Goal: Information Seeking & Learning: Learn about a topic

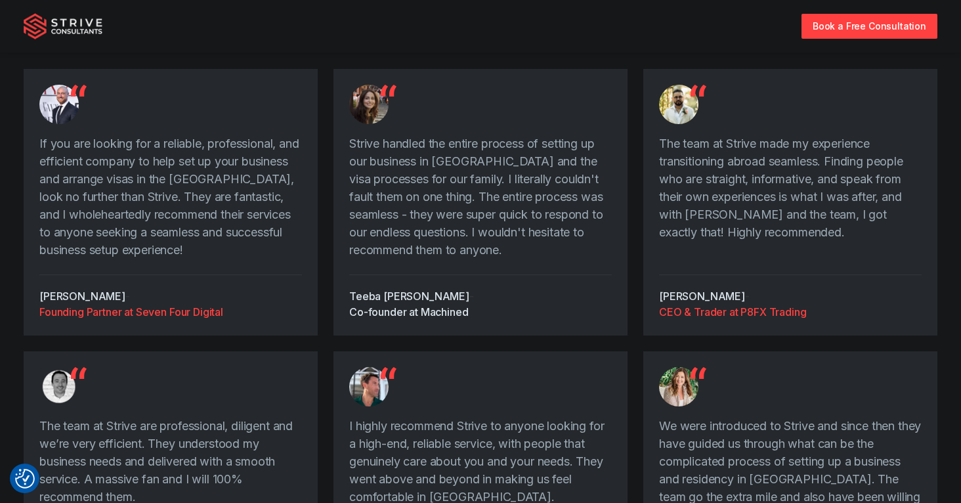
scroll to position [1752, 0]
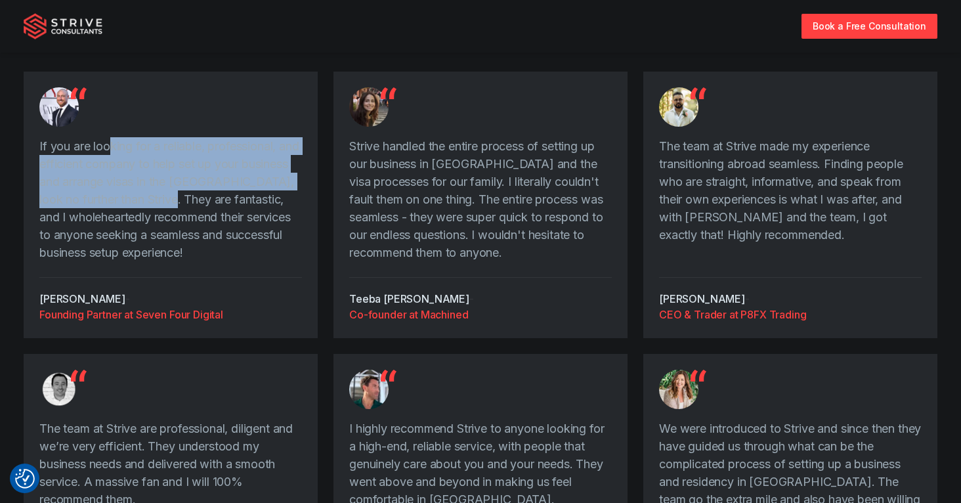
drag, startPoint x: 112, startPoint y: 142, endPoint x: 220, endPoint y: 210, distance: 127.6
click at [216, 206] on p "If you are looking for a reliable, professional, and efficient company to help …" at bounding box center [170, 199] width 262 height 124
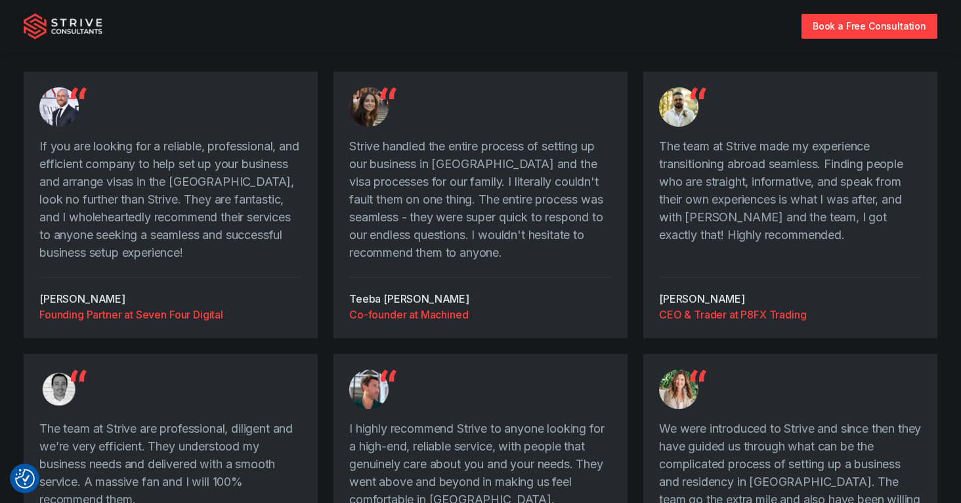
click at [230, 229] on p "If you are looking for a reliable, professional, and efficient company to help …" at bounding box center [170, 199] width 262 height 124
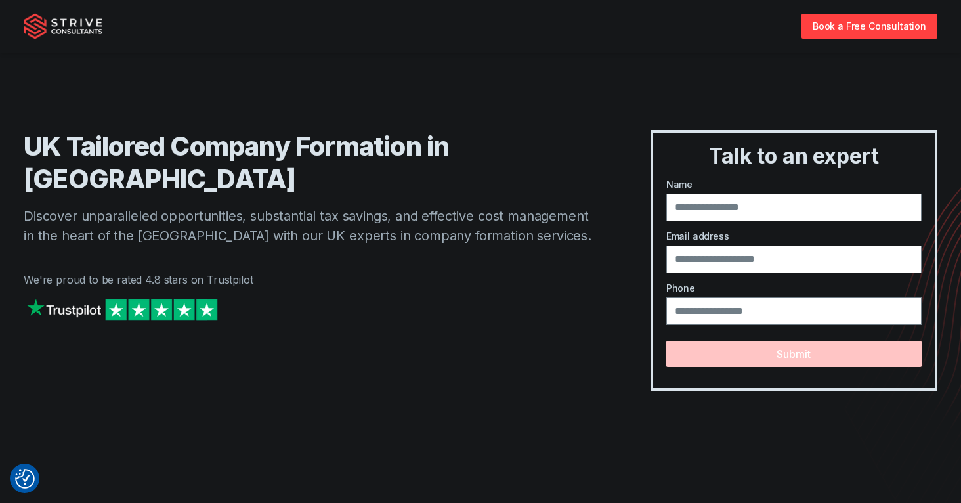
scroll to position [0, 0]
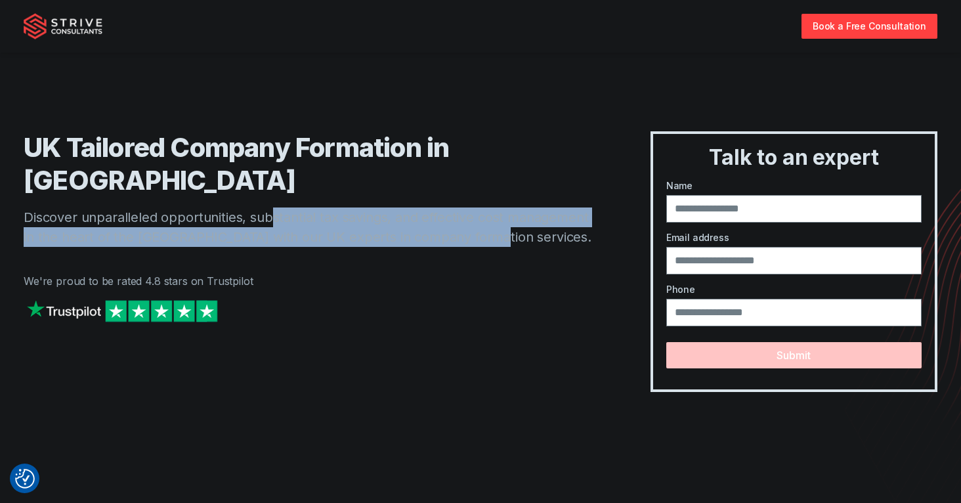
drag, startPoint x: 276, startPoint y: 182, endPoint x: 504, endPoint y: 211, distance: 230.1
click at [504, 210] on p "Discover unparalleled opportunities, substantial tax savings, and effective cos…" at bounding box center [311, 226] width 574 height 39
click at [505, 212] on p "Discover unparalleled opportunities, substantial tax savings, and effective cos…" at bounding box center [311, 226] width 574 height 39
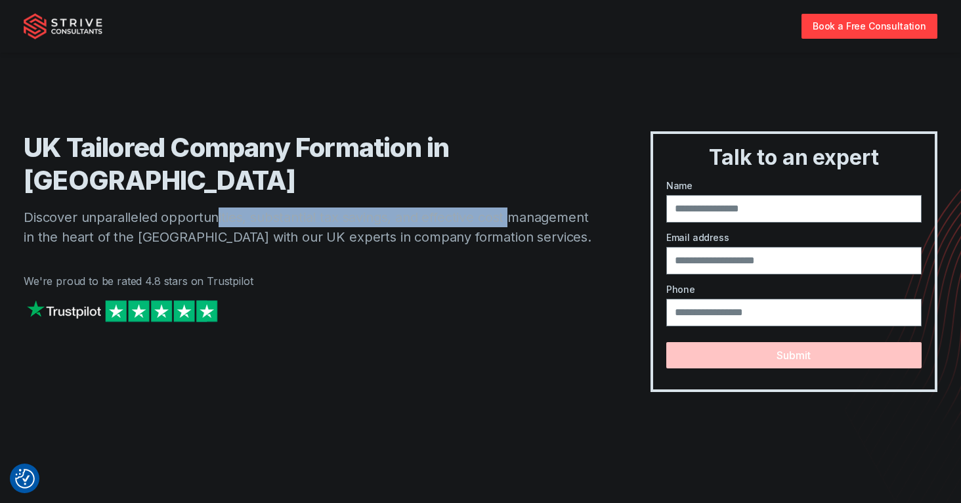
drag, startPoint x: 503, startPoint y: 197, endPoint x: 197, endPoint y: 193, distance: 306.4
click at [206, 207] on p "Discover unparalleled opportunities, substantial tax savings, and effective cos…" at bounding box center [311, 226] width 574 height 39
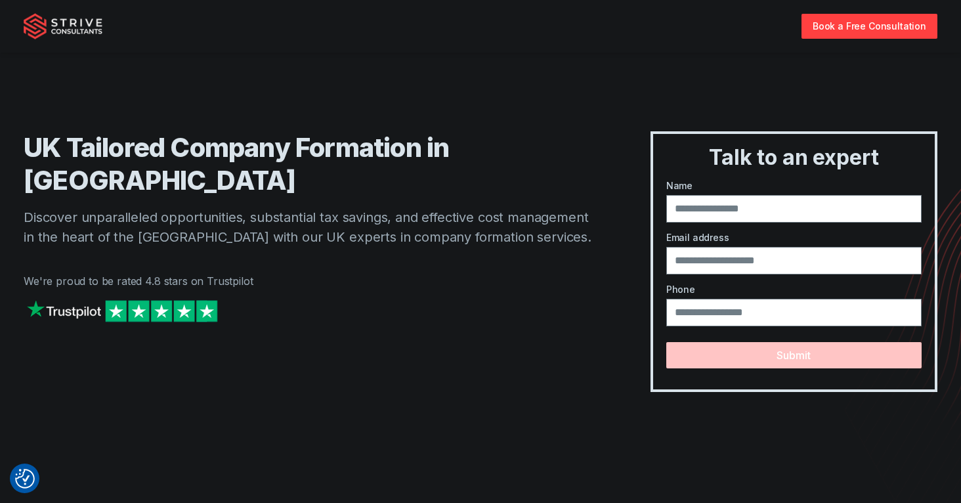
click at [189, 207] on p "Discover unparalleled opportunities, substantial tax savings, and effective cos…" at bounding box center [311, 226] width 574 height 39
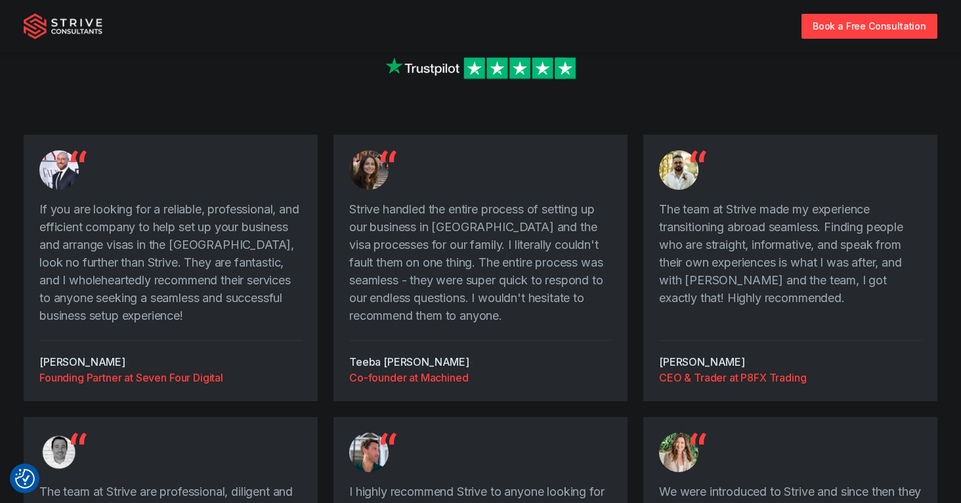
scroll to position [1615, 0]
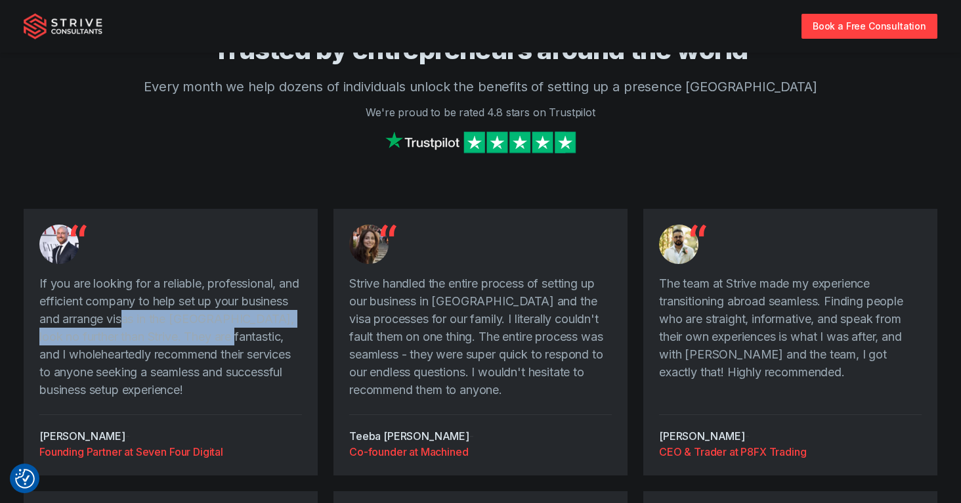
drag, startPoint x: 173, startPoint y: 324, endPoint x: 268, endPoint y: 327, distance: 94.5
click at [268, 327] on p "If you are looking for a reliable, professional, and efficient company to help …" at bounding box center [170, 336] width 262 height 124
click at [270, 331] on p "If you are looking for a reliable, professional, and efficient company to help …" at bounding box center [170, 336] width 262 height 124
drag, startPoint x: 137, startPoint y: 336, endPoint x: 121, endPoint y: 316, distance: 25.7
click at [121, 316] on p "If you are looking for a reliable, professional, and efficient company to help …" at bounding box center [170, 336] width 262 height 124
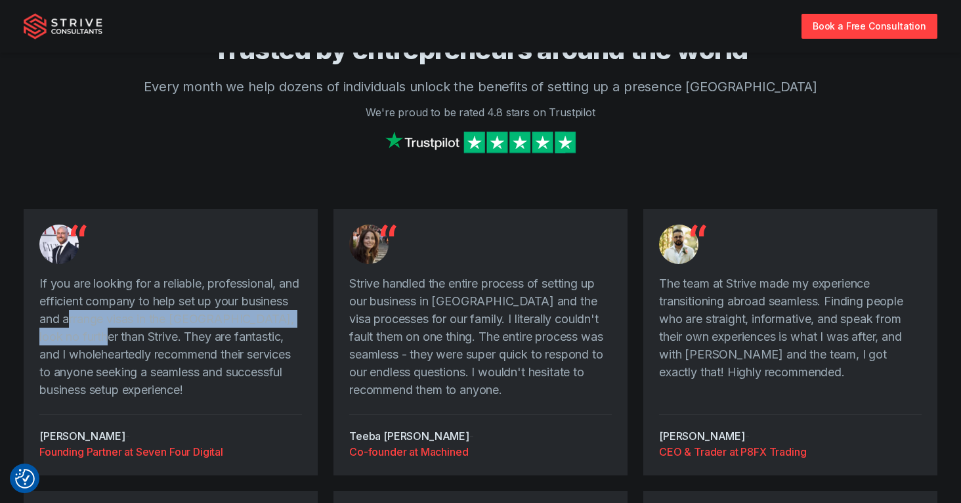
click at [121, 316] on p "If you are looking for a reliable, professional, and efficient company to help …" at bounding box center [170, 336] width 262 height 124
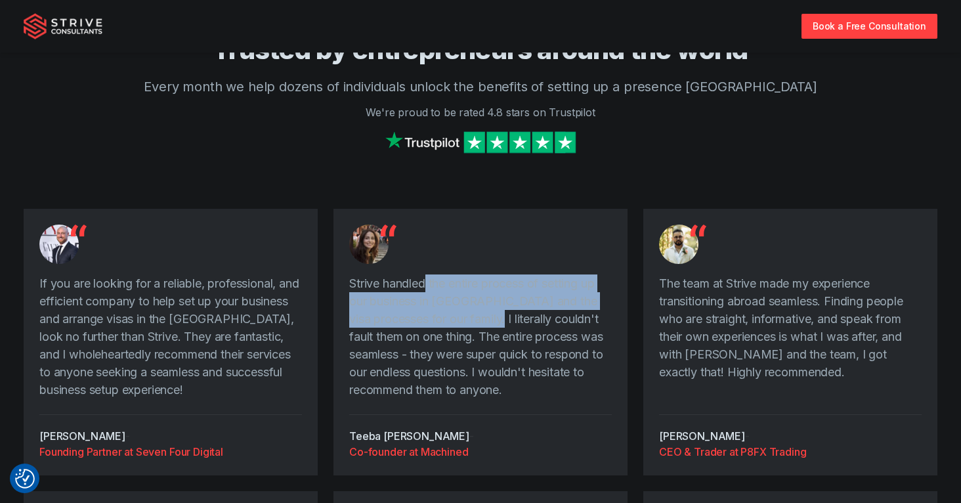
drag, startPoint x: 470, startPoint y: 323, endPoint x: 424, endPoint y: 290, distance: 55.9
click at [424, 290] on p "Strive handled the entire process of setting up our business in [GEOGRAPHIC_DAT…" at bounding box center [480, 336] width 262 height 124
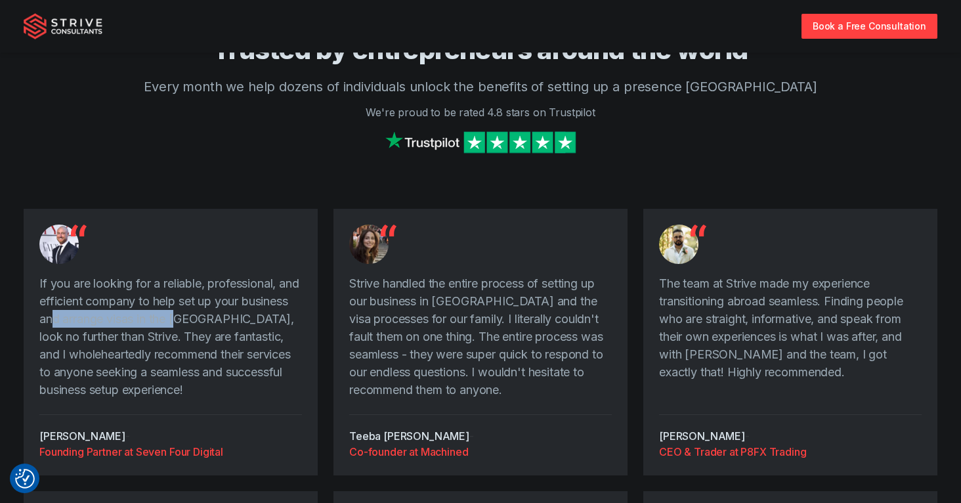
drag, startPoint x: 106, startPoint y: 316, endPoint x: 236, endPoint y: 320, distance: 130.6
click at [236, 320] on p "If you are looking for a reliable, professional, and efficient company to help …" at bounding box center [170, 336] width 262 height 124
click at [238, 320] on p "If you are looking for a reliable, professional, and efficient company to help …" at bounding box center [170, 336] width 262 height 124
click at [270, 322] on p "If you are looking for a reliable, professional, and efficient company to help …" at bounding box center [170, 336] width 262 height 124
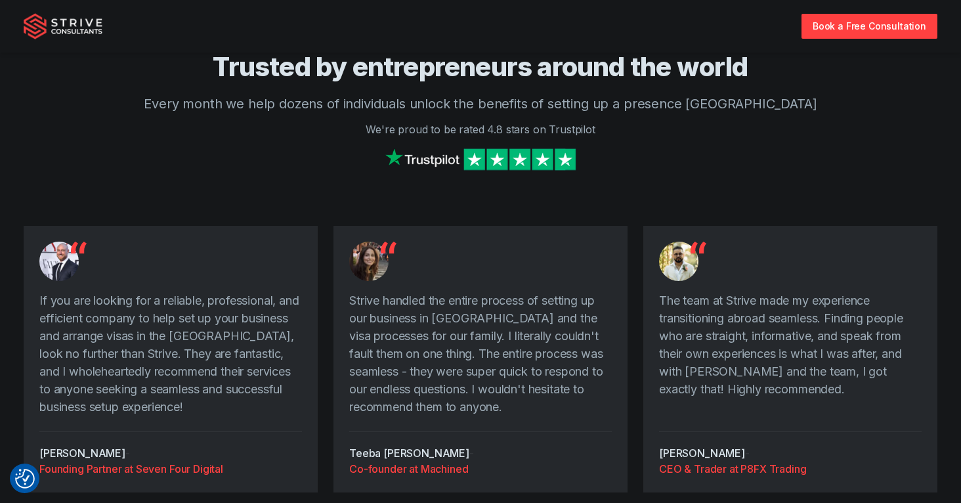
scroll to position [1594, 0]
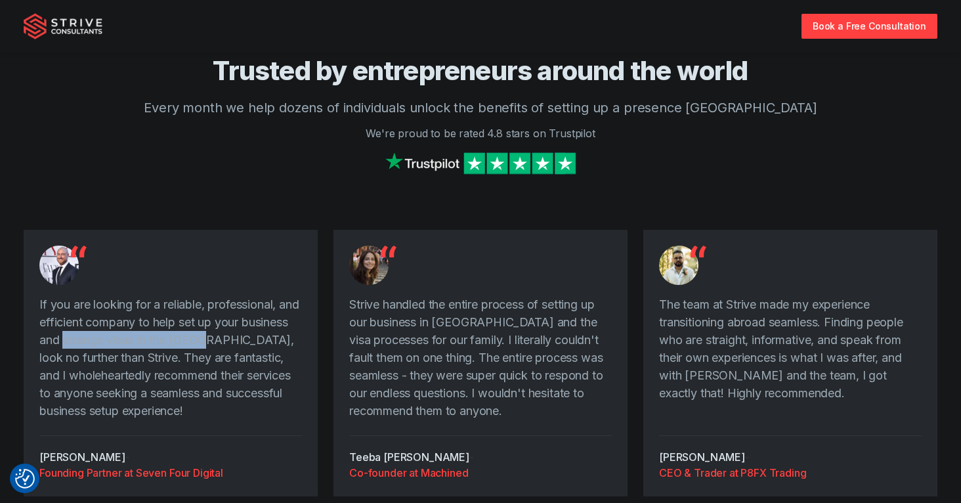
drag, startPoint x: 117, startPoint y: 338, endPoint x: 256, endPoint y: 335, distance: 138.5
click at [256, 335] on p "If you are looking for a reliable, professional, and efficient company to help …" at bounding box center [170, 357] width 262 height 124
